Goal: Check status

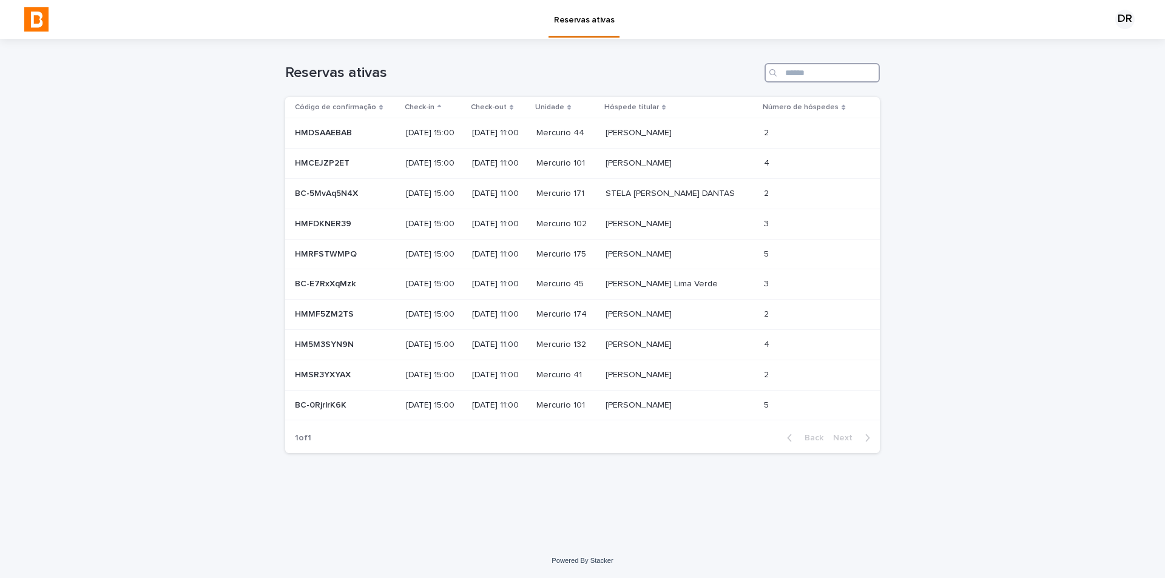
click at [816, 79] on input "Search" at bounding box center [822, 72] width 115 height 19
type input "**"
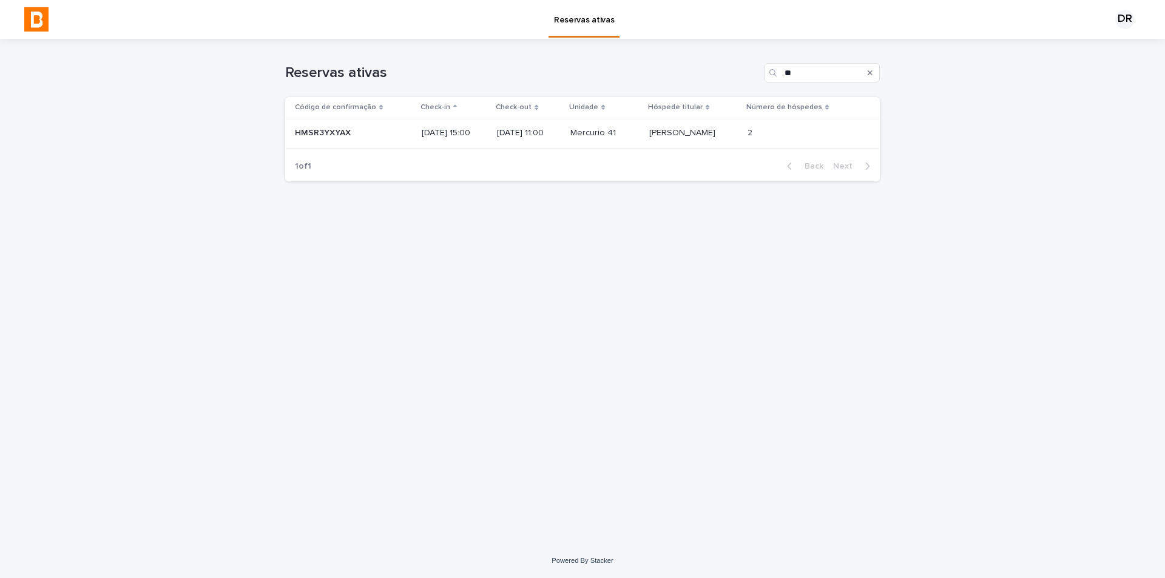
click at [663, 134] on p "[PERSON_NAME]" at bounding box center [683, 132] width 69 height 13
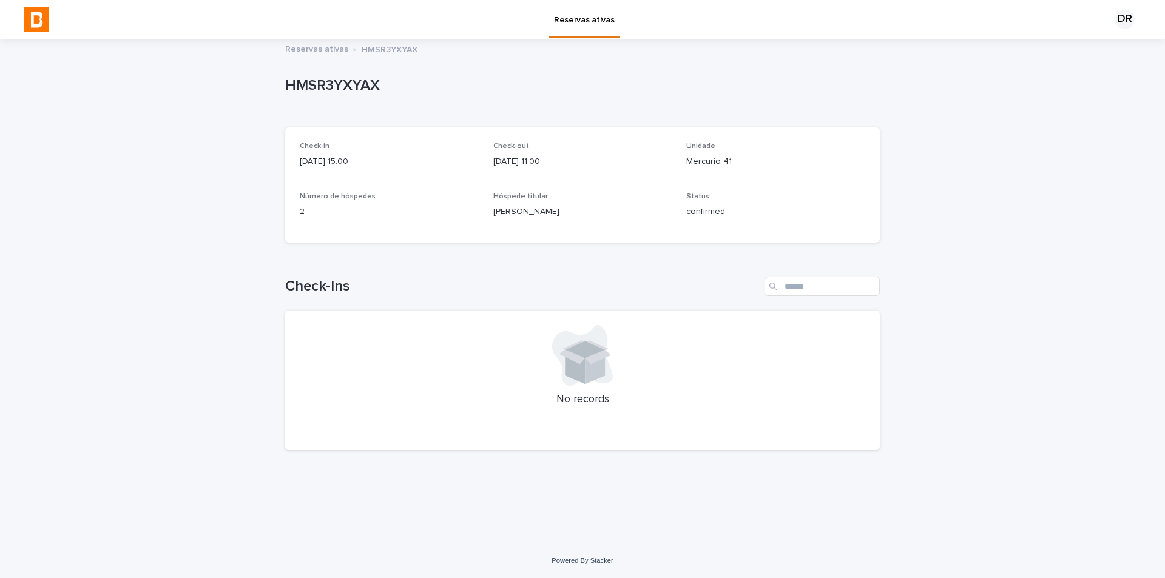
click at [683, 212] on div "Check-in [DATE] 15:00 Check-out [DATE] 11:00 Unidade Mercurio 41 Número de hósp…" at bounding box center [583, 185] width 566 height 86
click at [694, 211] on p "confirmed" at bounding box center [775, 212] width 179 height 13
click at [348, 203] on div "2" at bounding box center [389, 210] width 179 height 15
click at [694, 203] on div "confirmed" at bounding box center [775, 210] width 179 height 15
click at [323, 50] on link "Reservas ativas" at bounding box center [316, 48] width 63 height 14
